Goal: Task Accomplishment & Management: Use online tool/utility

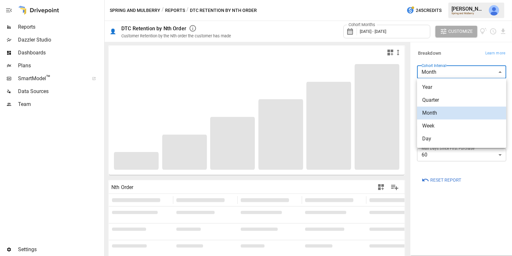
click at [438, 0] on body "Reports Dazzler Studio Dashboards Plans SmartModel ™ Data Sources Team Settings…" at bounding box center [256, 0] width 512 height 0
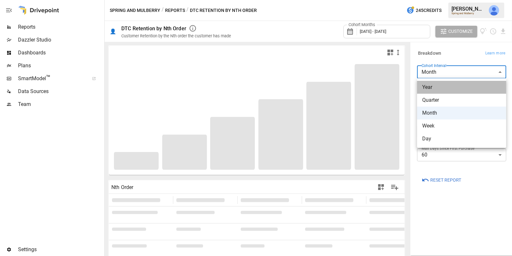
click at [437, 89] on span "Year" at bounding box center [462, 87] width 79 height 8
type input "****"
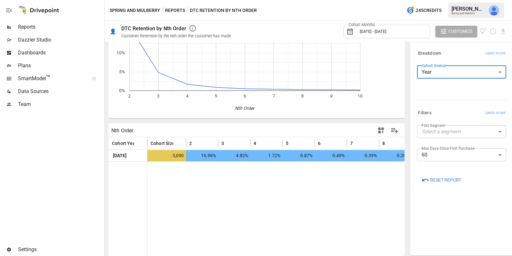
click at [379, 130] on icon "button" at bounding box center [381, 131] width 6 height 6
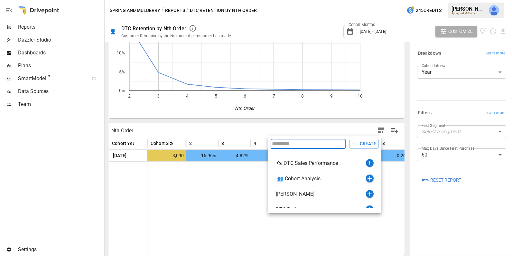
scroll to position [7, 0]
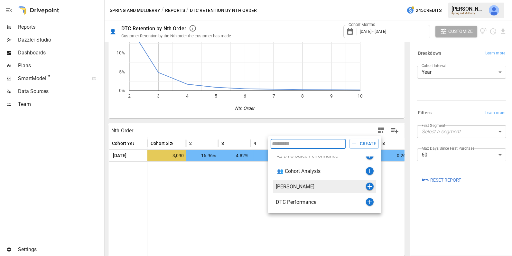
click at [369, 185] on icon "button" at bounding box center [370, 187] width 8 height 8
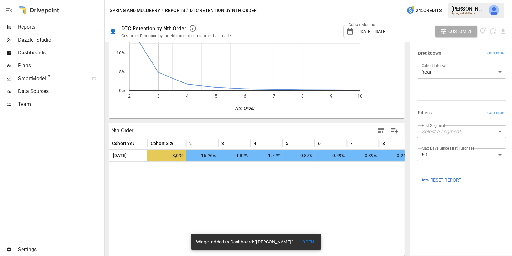
click at [440, 0] on body "Reports Dazzler Studio Dashboards Plans SmartModel ™ Data Sources Team Settings…" at bounding box center [256, 0] width 512 height 0
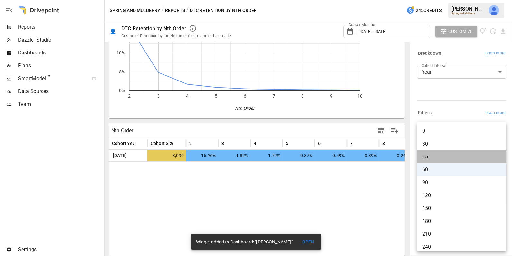
click at [433, 157] on span "45" at bounding box center [462, 157] width 79 height 8
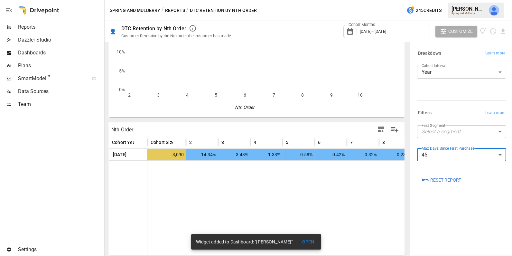
scroll to position [57, 0]
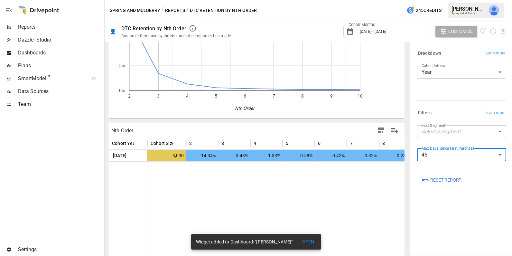
click at [381, 128] on icon "button" at bounding box center [381, 131] width 6 height 6
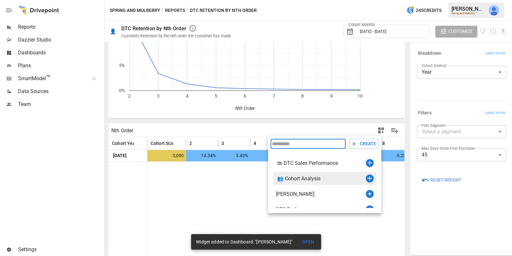
scroll to position [7, 0]
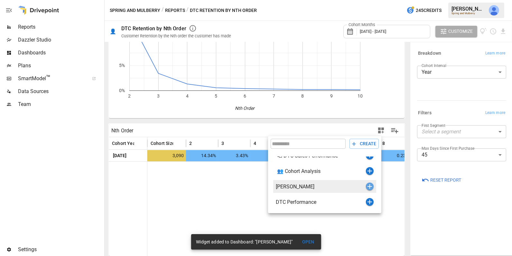
click at [371, 185] on icon "button" at bounding box center [370, 187] width 8 height 8
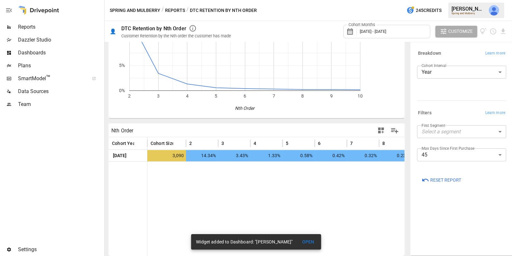
click at [458, 0] on body "Reports Dazzler Studio Dashboards Plans SmartModel ™ Data Sources Team Settings…" at bounding box center [256, 0] width 512 height 0
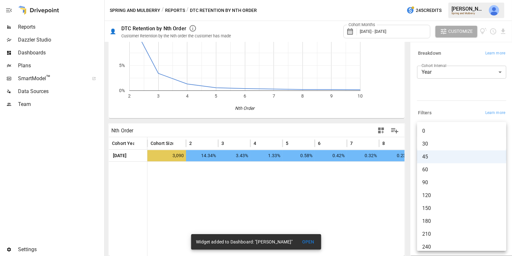
click at [435, 169] on span "60" at bounding box center [462, 170] width 79 height 8
type input "**"
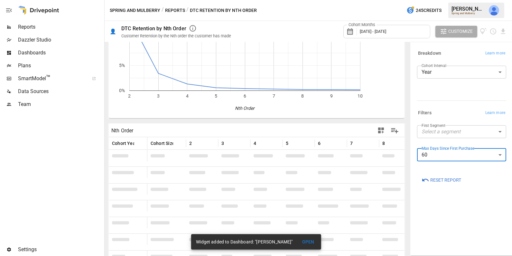
scroll to position [57, 0]
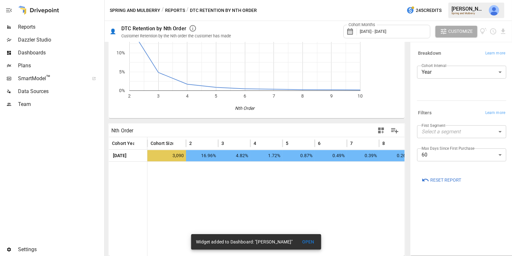
click at [172, 10] on button "Reports" at bounding box center [175, 10] width 20 height 8
